Goal: Task Accomplishment & Management: Use online tool/utility

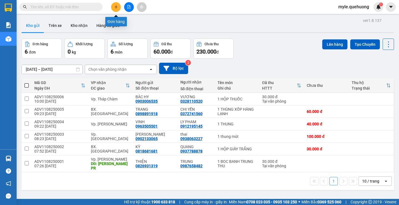
click at [118, 8] on icon "plus" at bounding box center [116, 7] width 4 height 4
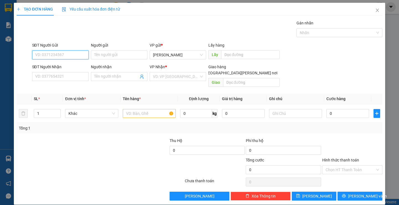
click at [40, 53] on input "SĐT Người Gửi" at bounding box center [60, 54] width 57 height 9
click at [376, 11] on icon "close" at bounding box center [378, 10] width 4 height 4
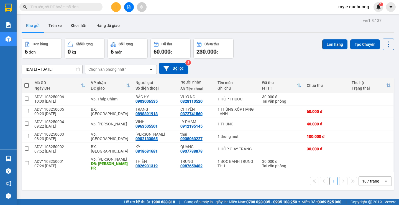
click at [36, 7] on input "text" at bounding box center [63, 7] width 65 height 6
paste input "0854747888"
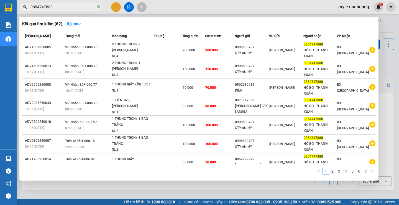
type input "0854747888"
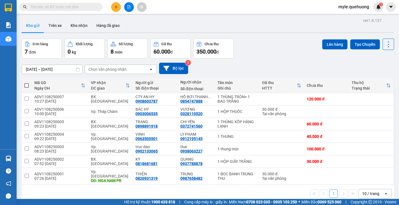
click at [38, 7] on input "text" at bounding box center [63, 7] width 65 height 6
click at [63, 7] on input "text" at bounding box center [63, 7] width 65 height 6
click at [32, 8] on input "text" at bounding box center [63, 7] width 65 height 6
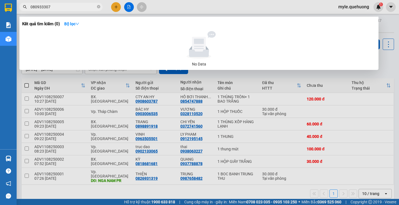
type input "0809333070"
click at [56, 6] on input "0809333070" at bounding box center [63, 7] width 65 height 6
drag, startPoint x: 64, startPoint y: 7, endPoint x: 0, endPoint y: -5, distance: 64.8
click at [0, 0] on html "Kết quả tìm kiếm ( 0 ) Bộ lọc No Data 0809333070 myle.quehuong 1 Báo cáo Báo cá…" at bounding box center [199, 102] width 399 height 205
type input "0949096525"
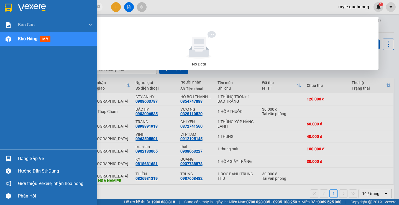
drag, startPoint x: 65, startPoint y: 5, endPoint x: 0, endPoint y: -14, distance: 67.4
click at [0, 0] on html "Kết quả tìm kiếm ( 0 ) Bộ lọc No Data 0949096525 myle.quehuong 1 Báo cáo Báo cá…" at bounding box center [199, 102] width 399 height 205
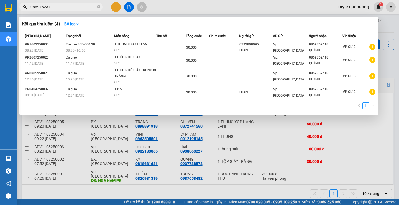
type input "0869762378"
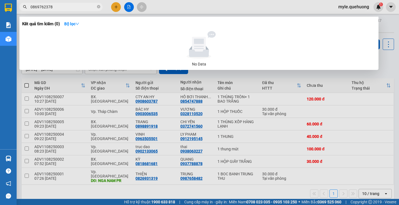
drag, startPoint x: 57, startPoint y: 5, endPoint x: 1, endPoint y: 6, distance: 56.3
click at [0, 6] on section "Kết quả tìm kiếm ( 0 ) Bộ lọc No Data 0869762378 myle.quehuong 1 Báo cáo Báo cá…" at bounding box center [199, 102] width 399 height 205
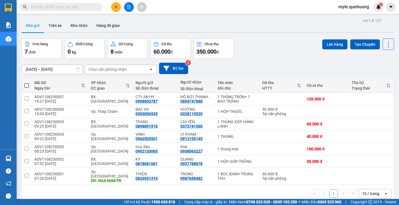
click at [66, 8] on input "text" at bounding box center [63, 7] width 65 height 6
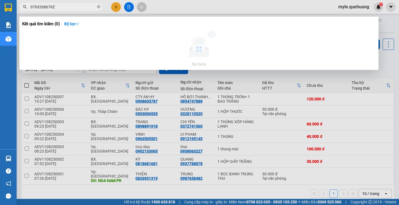
type input "0703268676Z"
click at [98, 7] on icon "close-circle" at bounding box center [98, 6] width 3 height 3
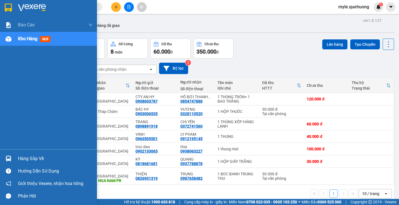
click at [17, 39] on div "Kho hàng mới" at bounding box center [48, 39] width 97 height 14
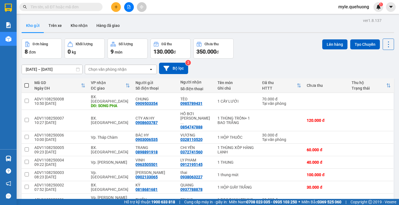
click at [49, 9] on input "text" at bounding box center [63, 7] width 65 height 6
click at [65, 7] on input "text" at bounding box center [63, 7] width 65 height 6
paste input "0989409004"
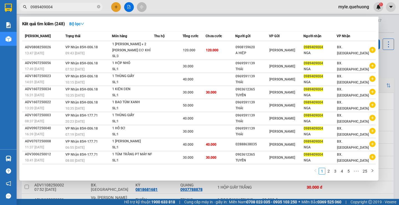
type input "0989409004"
